Goal: Use online tool/utility: Utilize a website feature to perform a specific function

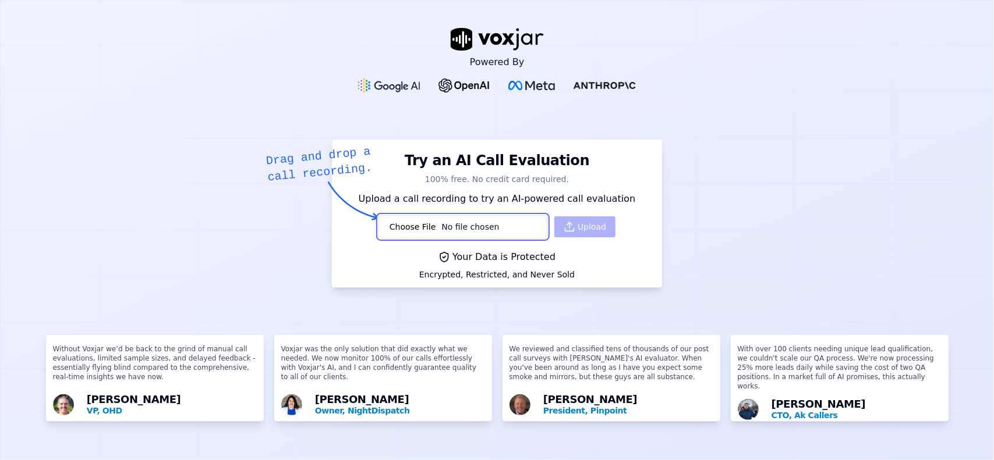
scroll to position [9, 0]
click at [706, 193] on div "Powered By Try an AI Call Evaluation 100% free. No credit card required. Drag a…" at bounding box center [497, 230] width 994 height 460
click at [475, 218] on input "file" at bounding box center [462, 226] width 169 height 23
type input "C:\fakepath\3644599090-145362975-20250815110907.mp3"
click at [590, 222] on button "Upload" at bounding box center [584, 227] width 61 height 21
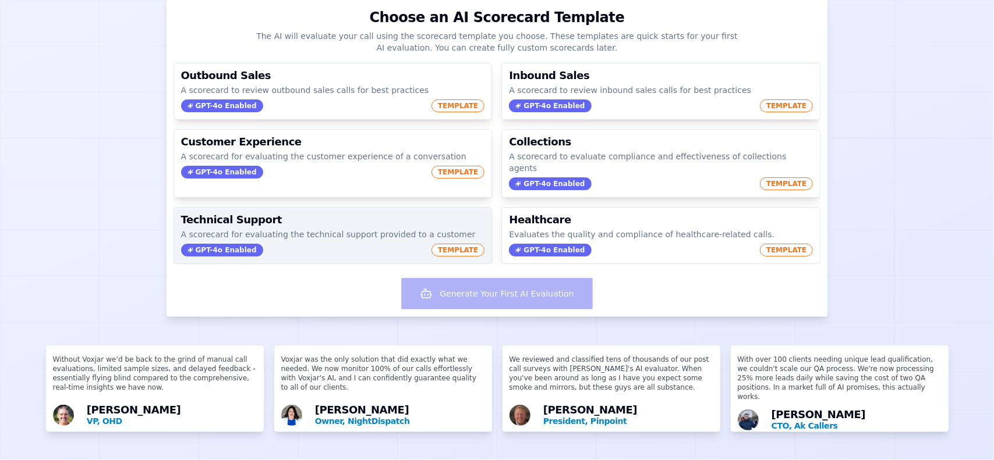
scroll to position [15, 0]
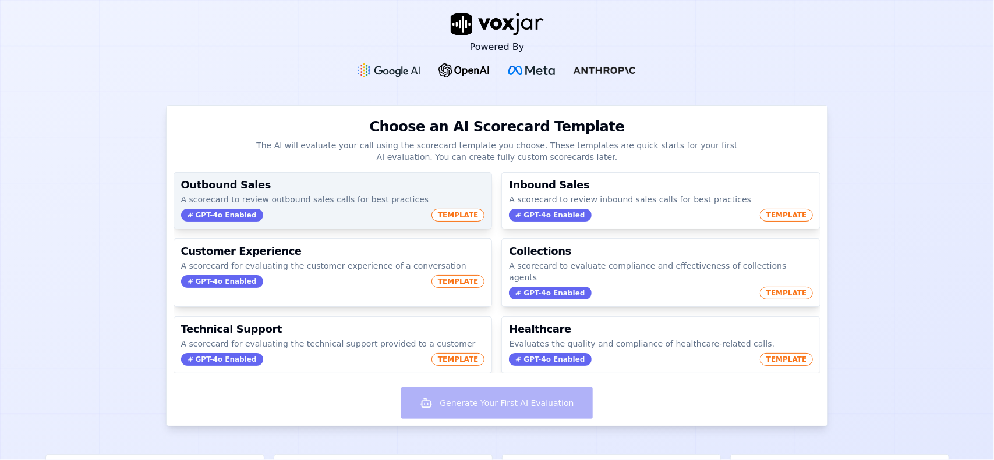
click at [336, 209] on div "GPT-4o Enabled TEMPLATE" at bounding box center [333, 215] width 304 height 13
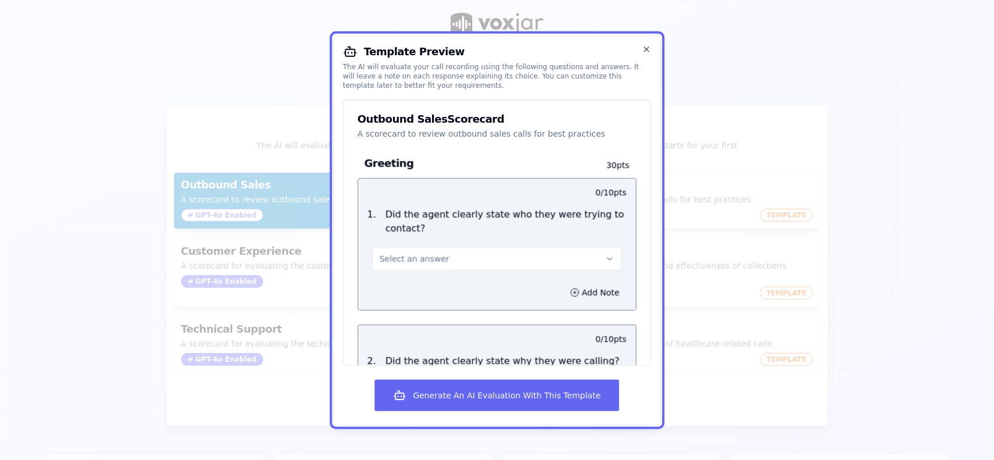
click at [497, 257] on button "Select an answer" at bounding box center [497, 258] width 250 height 23
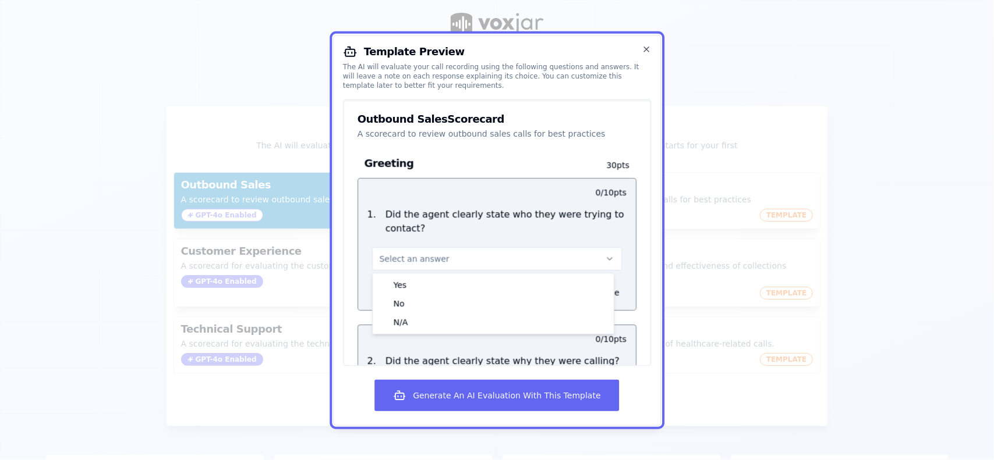
click at [579, 119] on div "Outbound Sales Scorecard" at bounding box center [496, 119] width 279 height 10
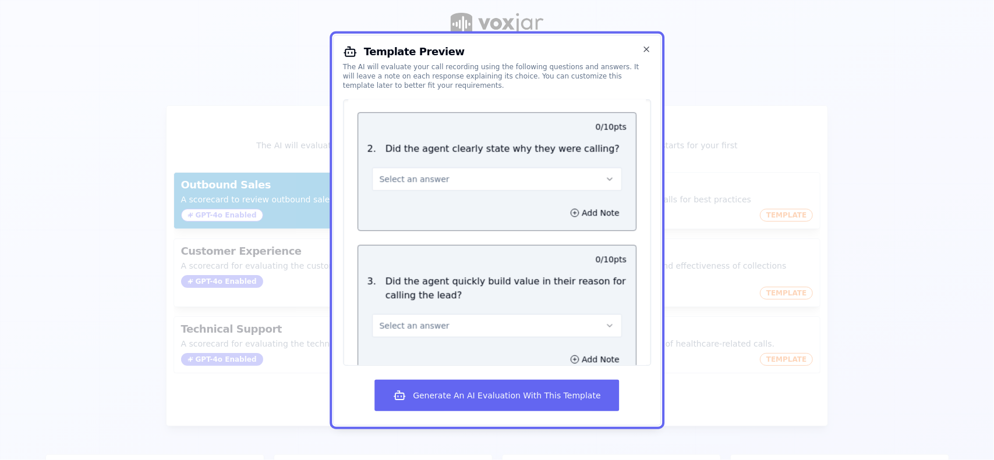
scroll to position [231, 0]
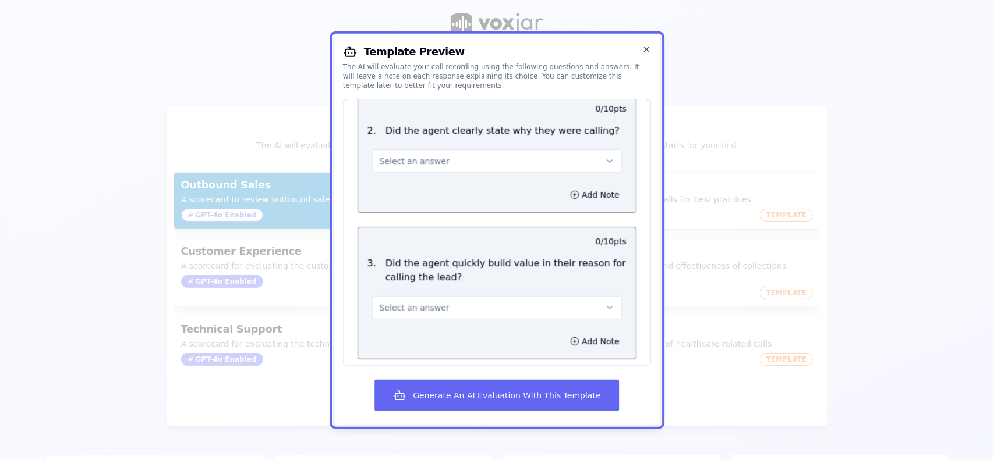
click at [589, 160] on button "Select an answer" at bounding box center [497, 160] width 250 height 23
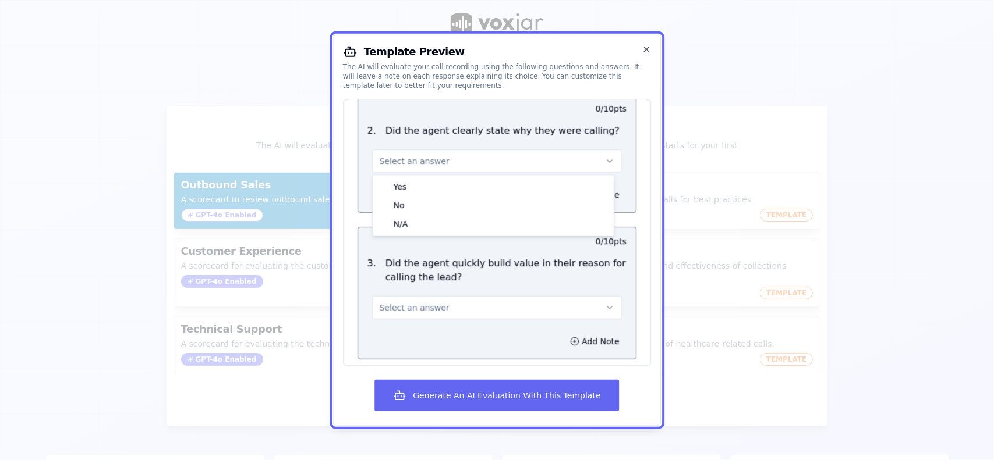
click at [589, 160] on button "Select an answer" at bounding box center [497, 160] width 250 height 23
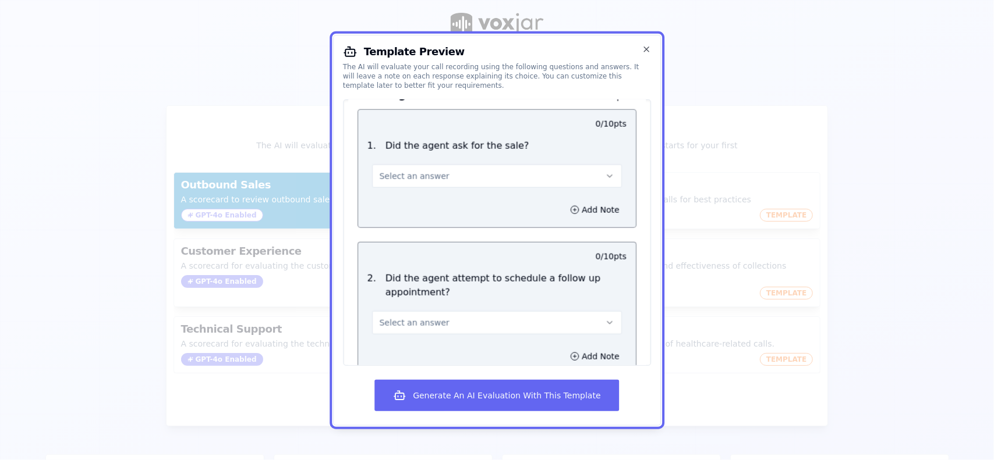
scroll to position [1294, 0]
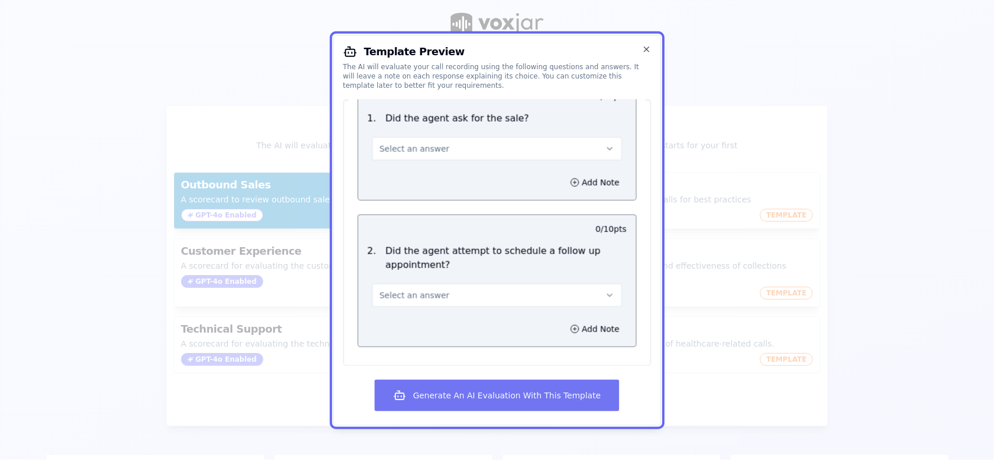
click at [484, 405] on button "Generate An AI Evaluation With This Template" at bounding box center [496, 395] width 244 height 31
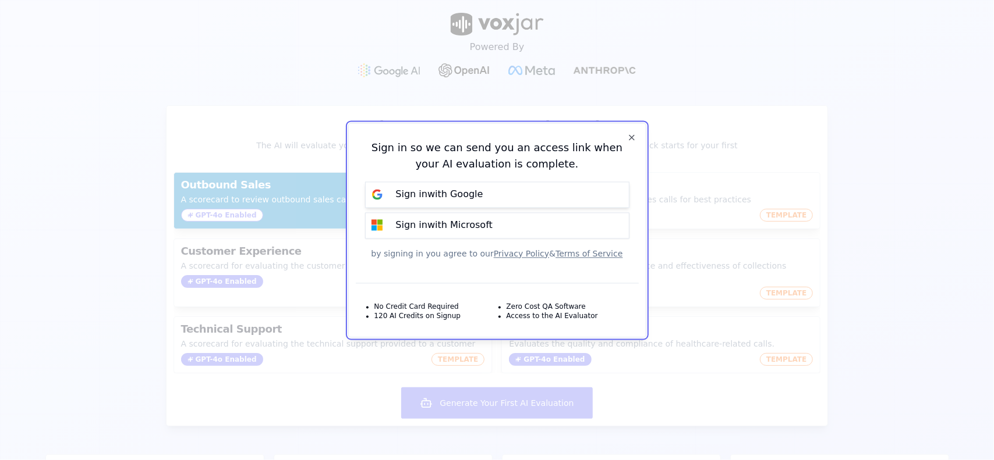
click at [504, 186] on button "Sign in with Google" at bounding box center [497, 195] width 264 height 26
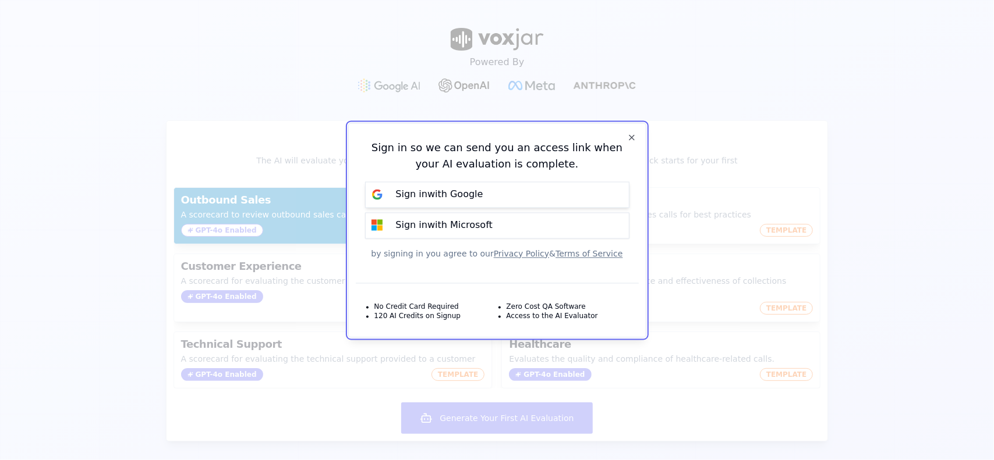
click at [425, 196] on p "Sign in with Google" at bounding box center [439, 195] width 87 height 14
